Goal: Task Accomplishment & Management: Manage account settings

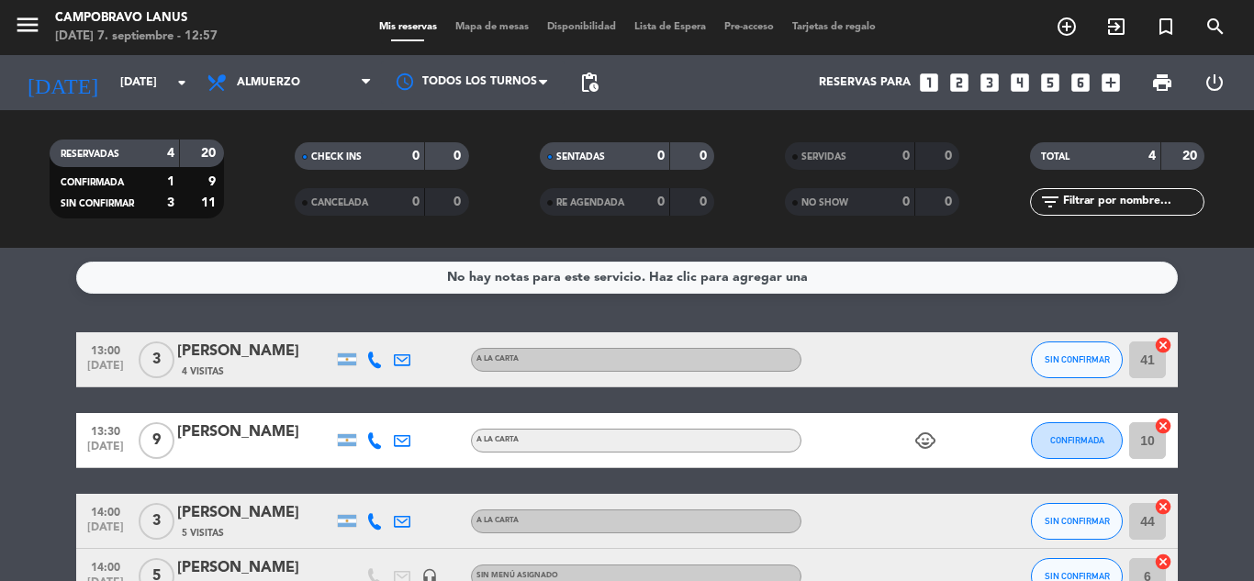
scroll to position [115, 0]
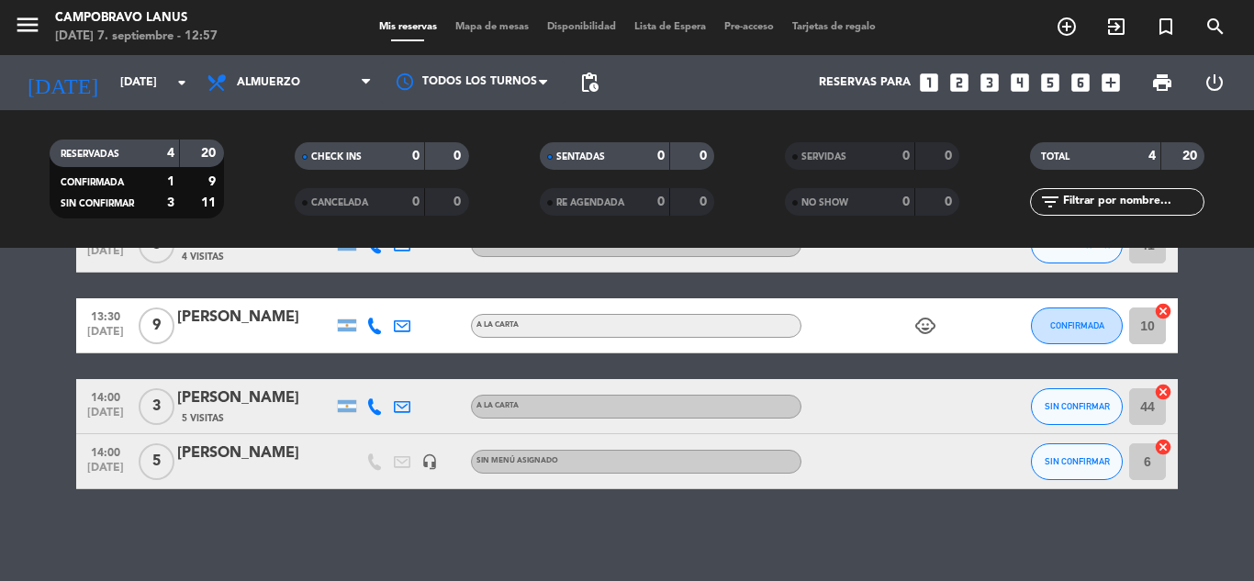
click at [379, 406] on icon at bounding box center [374, 406] width 17 height 17
drag, startPoint x: 352, startPoint y: 358, endPoint x: 429, endPoint y: 362, distance: 77.2
click at [429, 362] on div "[PHONE_NUMBER] Copiar content_paste |" at bounding box center [385, 366] width 140 height 51
copy div "1166489288"
click at [142, 59] on div "[DATE] [DATE] arrow_drop_down" at bounding box center [106, 82] width 184 height 55
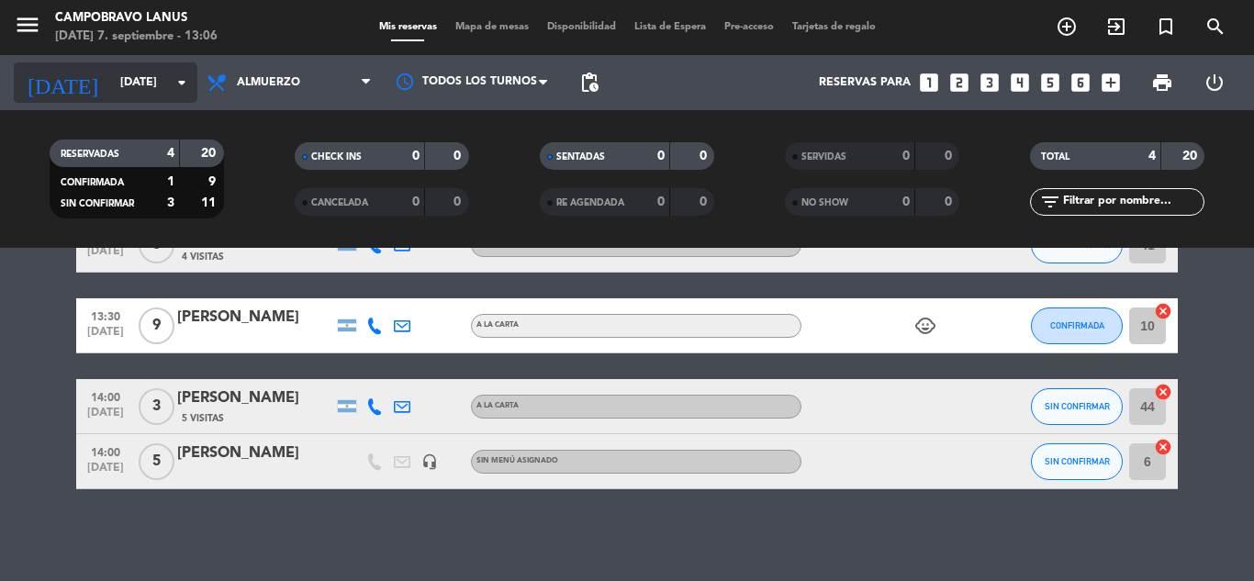
click at [150, 76] on input "[DATE]" at bounding box center [188, 82] width 155 height 31
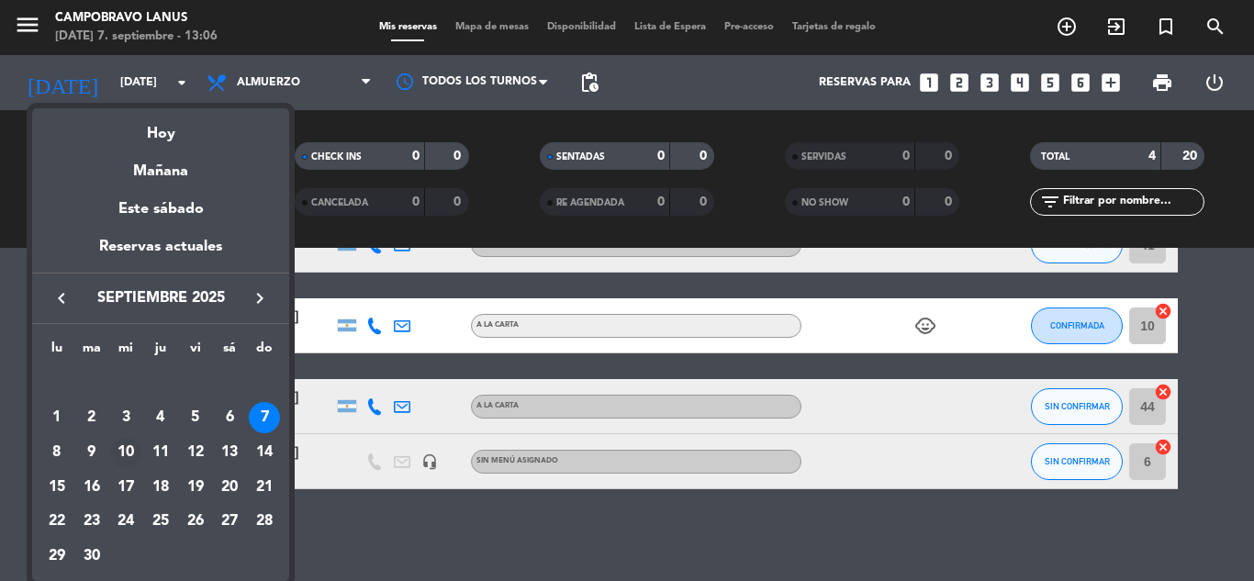
click at [118, 457] on div "10" at bounding box center [125, 452] width 31 height 31
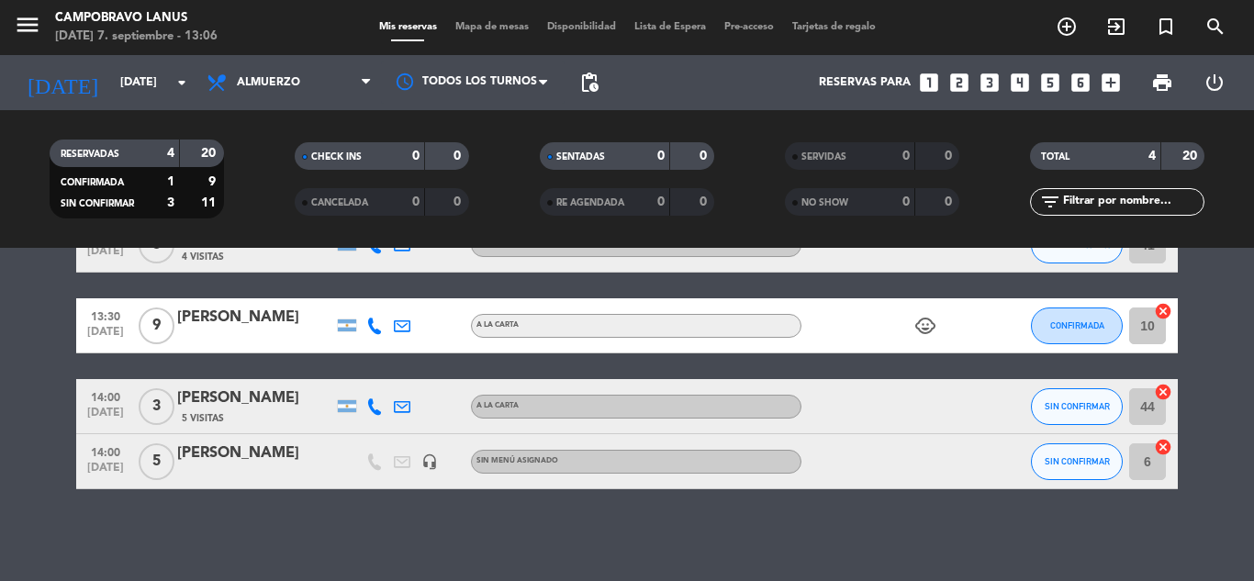
type input "[DATE]"
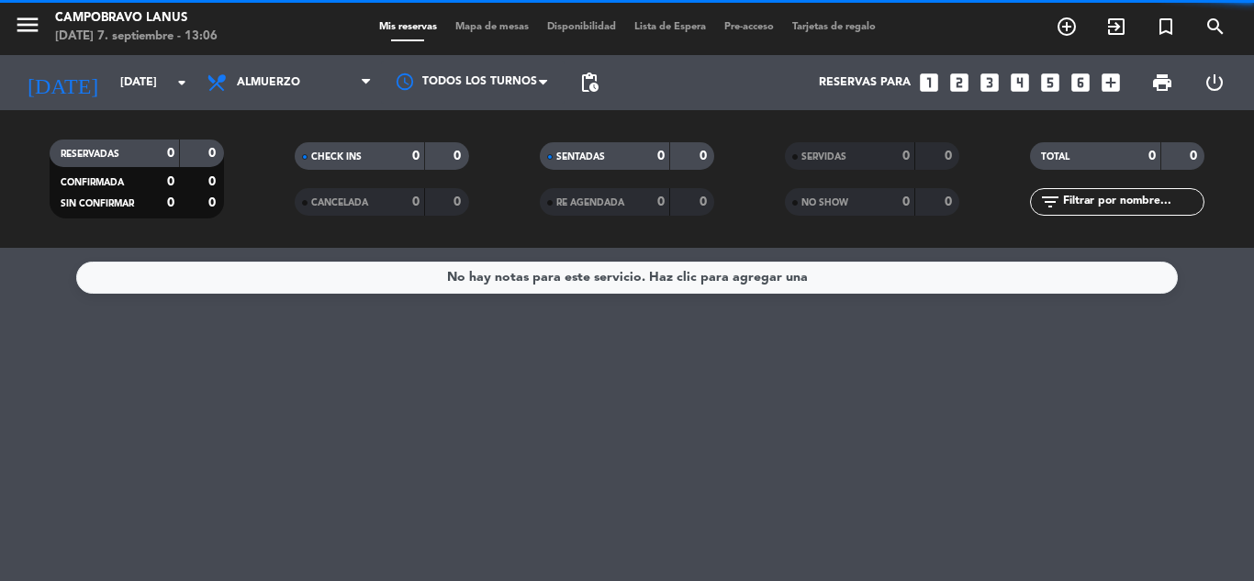
click at [289, 62] on div "Todos los servicios Almuerzo Cena Almuerzo Todos los servicios Almuerzo Cena" at bounding box center [289, 82] width 184 height 55
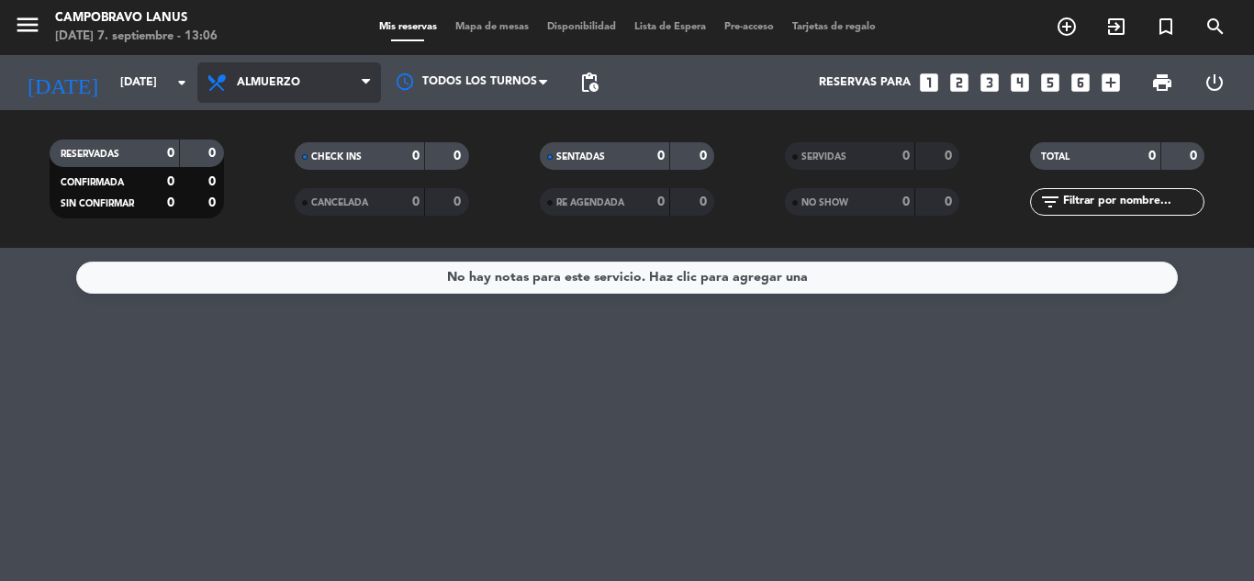
click at [287, 95] on span "Almuerzo" at bounding box center [289, 82] width 184 height 40
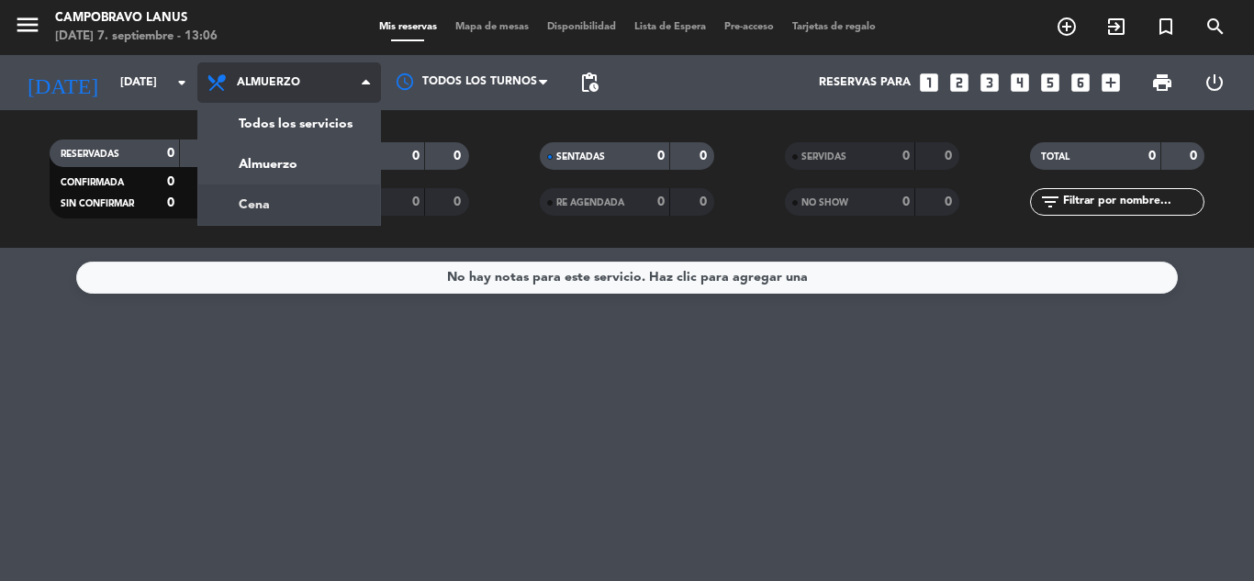
click at [270, 194] on div "menu CAMPOBRAVO [PERSON_NAME][DATE] 7. septiembre - 13:06 Mis reservas Mapa de …" at bounding box center [627, 124] width 1254 height 248
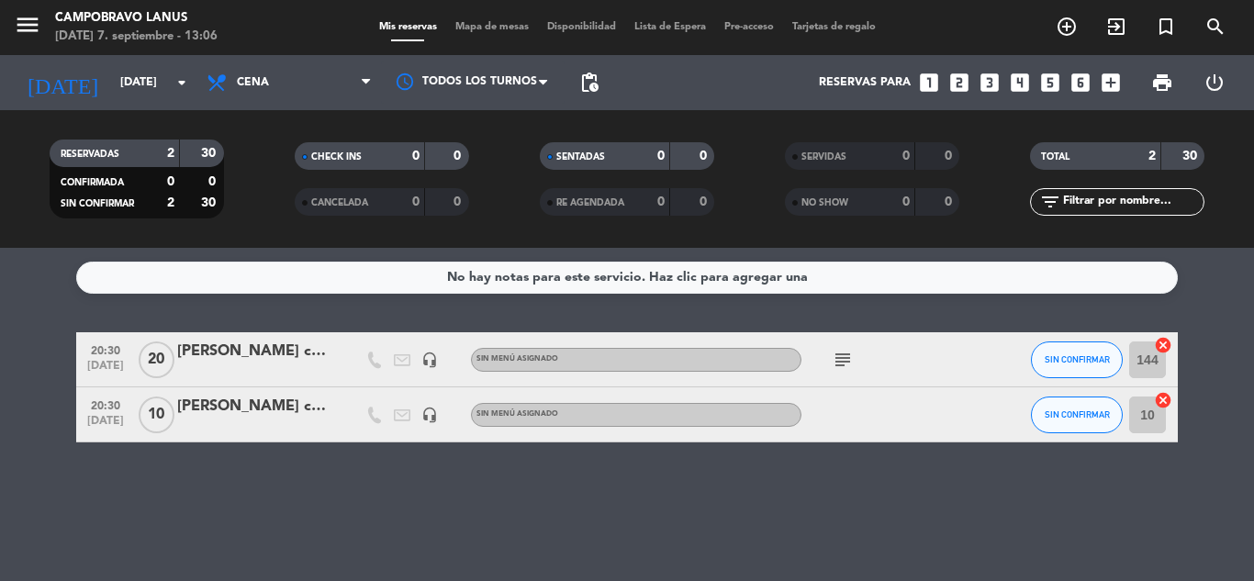
drag, startPoint x: 129, startPoint y: 55, endPoint x: 275, endPoint y: 336, distance: 316.6
click at [249, 323] on ng-component "menu CAMPOBRAVO [PERSON_NAME][DATE] 7. septiembre - 13:06 Mis reservas Mapa de …" at bounding box center [627, 290] width 1254 height 581
click at [913, 362] on div "subject" at bounding box center [884, 359] width 165 height 54
click at [338, 355] on div at bounding box center [347, 359] width 28 height 54
click at [949, 359] on div "subject" at bounding box center [884, 359] width 165 height 54
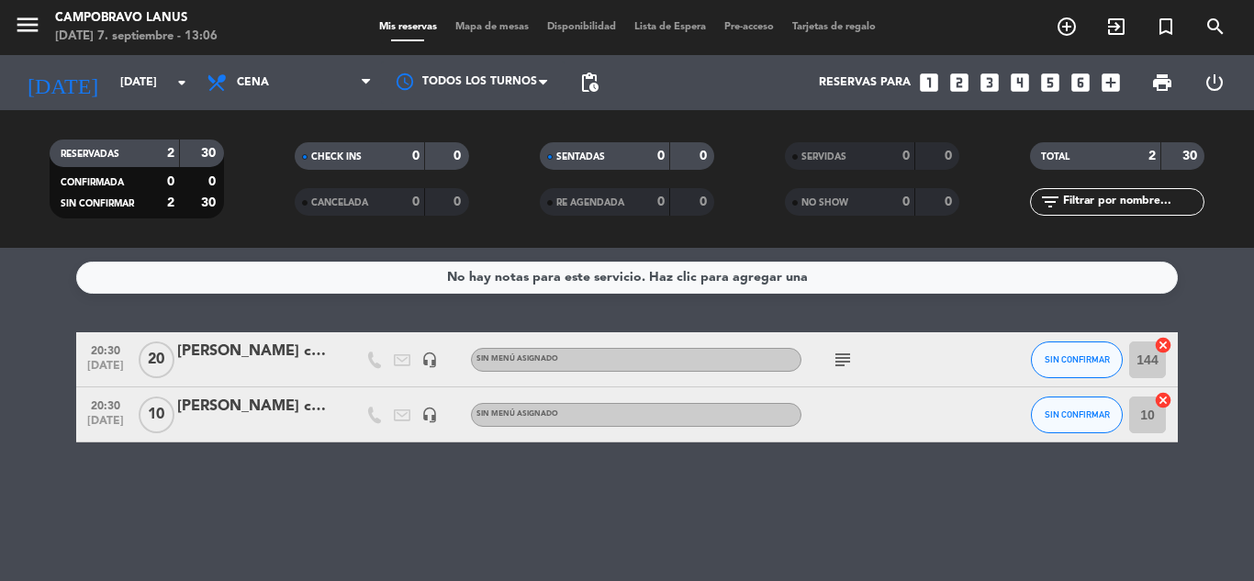
click at [938, 365] on div "subject" at bounding box center [884, 359] width 165 height 54
click at [72, 360] on bookings-row "20:30 [DATE] [PERSON_NAME] cumpleaños headset_mic Sin menú asignado subject SIN…" at bounding box center [627, 387] width 1254 height 110
click at [102, 356] on span "20:30" at bounding box center [106, 349] width 46 height 21
click at [323, 367] on div at bounding box center [255, 372] width 156 height 15
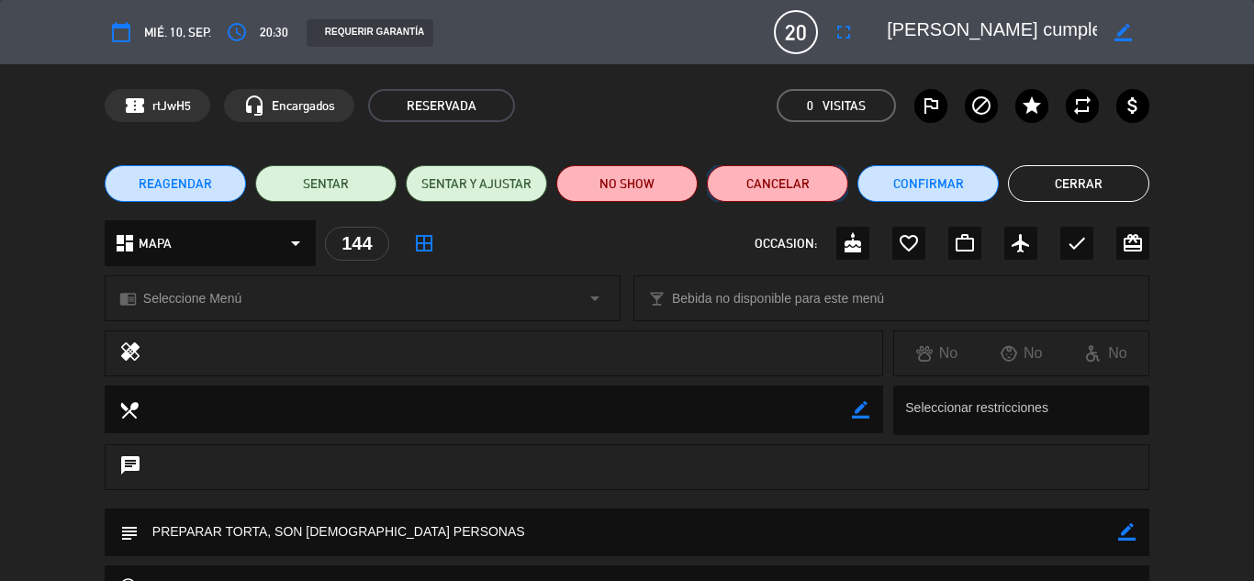
click at [774, 193] on button "Cancelar" at bounding box center [777, 183] width 141 height 37
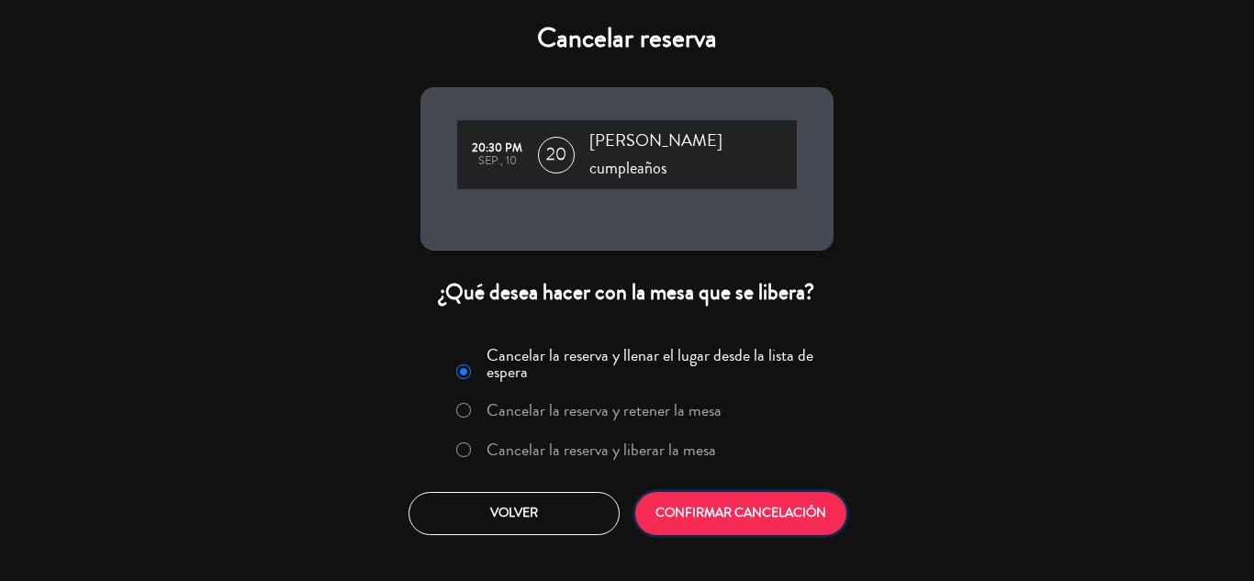
click at [725, 493] on button "CONFIRMAR CANCELACIÓN" at bounding box center [740, 513] width 211 height 43
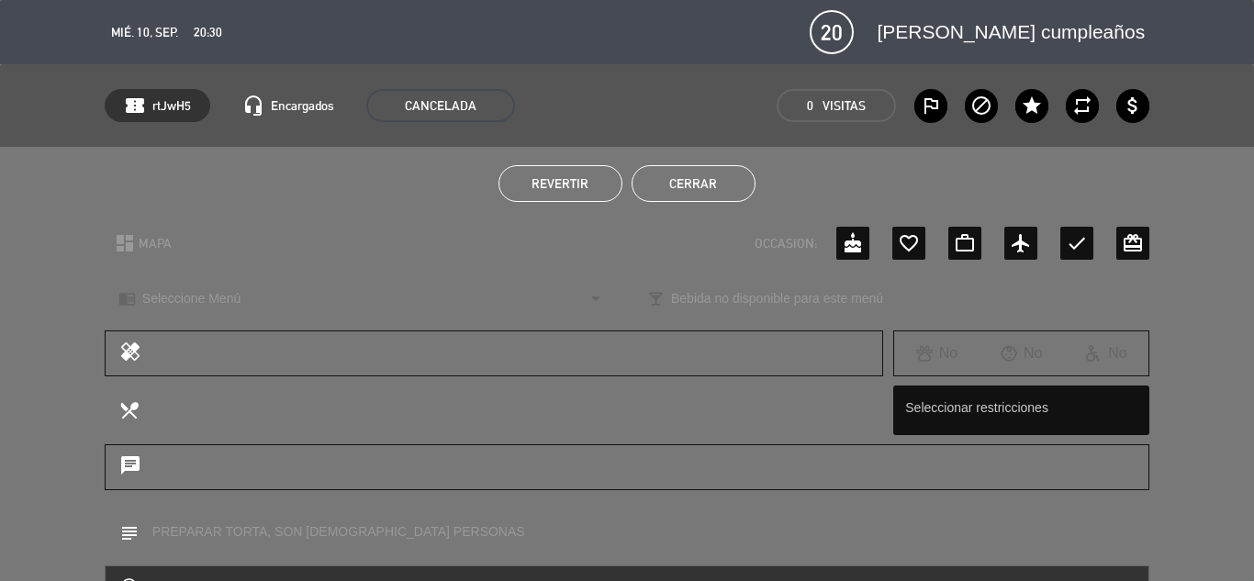
click at [739, 185] on button "Cerrar" at bounding box center [694, 183] width 124 height 37
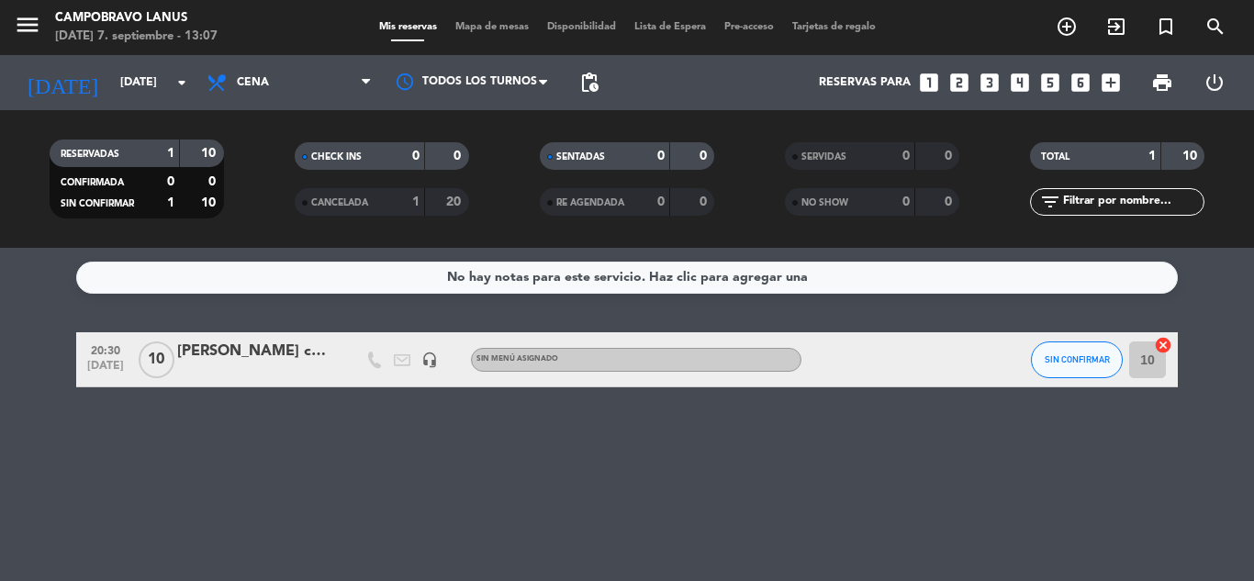
click at [318, 368] on div at bounding box center [255, 372] width 156 height 15
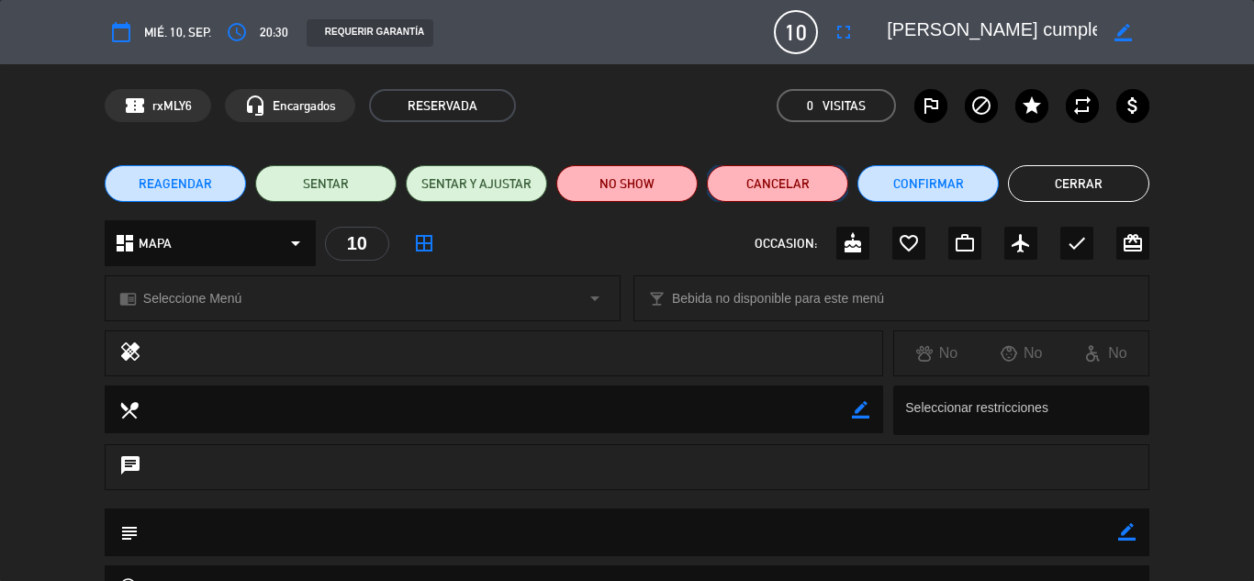
click at [797, 193] on button "Cancelar" at bounding box center [777, 183] width 141 height 37
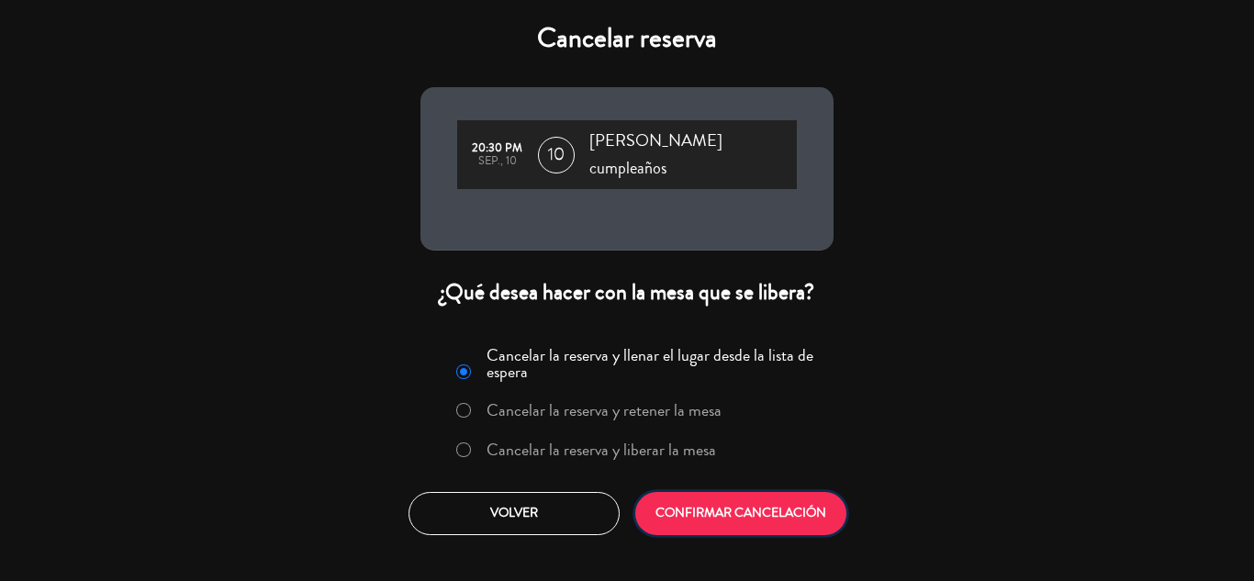
click at [719, 505] on button "CONFIRMAR CANCELACIÓN" at bounding box center [740, 513] width 211 height 43
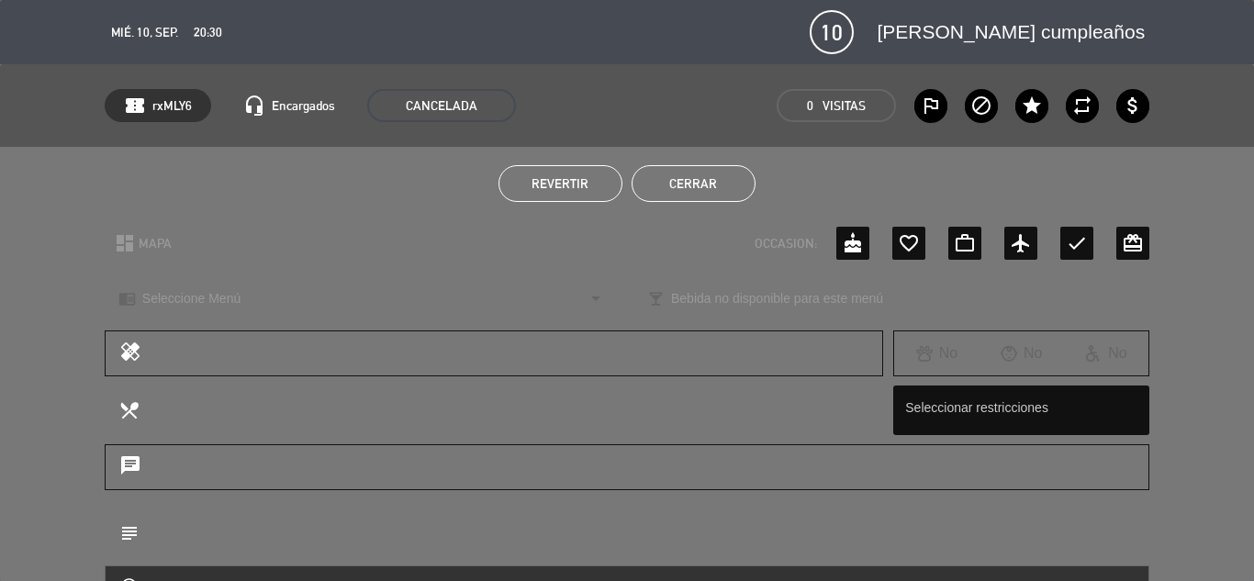
click at [719, 174] on button "Cerrar" at bounding box center [694, 183] width 124 height 37
